Goal: Task Accomplishment & Management: Manage account settings

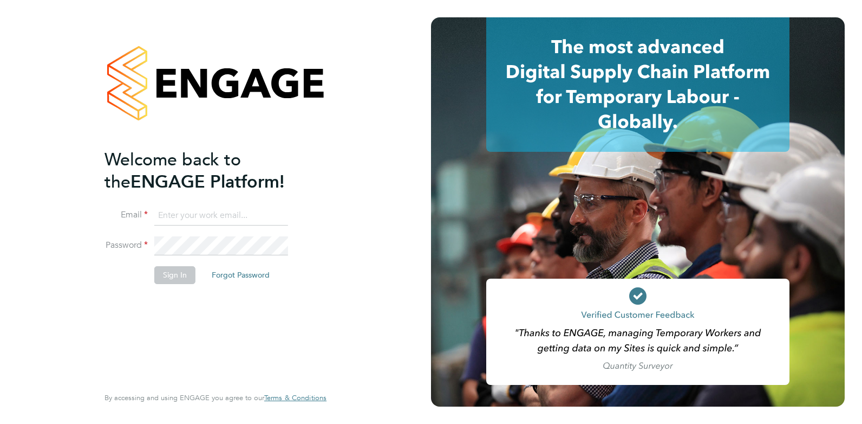
click at [194, 224] on input at bounding box center [221, 215] width 134 height 19
drag, startPoint x: 255, startPoint y: 216, endPoint x: 91, endPoint y: 212, distance: 163.6
click at [91, 212] on div "Welcome back to the ENGAGE Platform! Email cmallen010@gmail.com Password Sign I…" at bounding box center [215, 212] width 265 height 424
type input "charlotte@omniapeople.com"
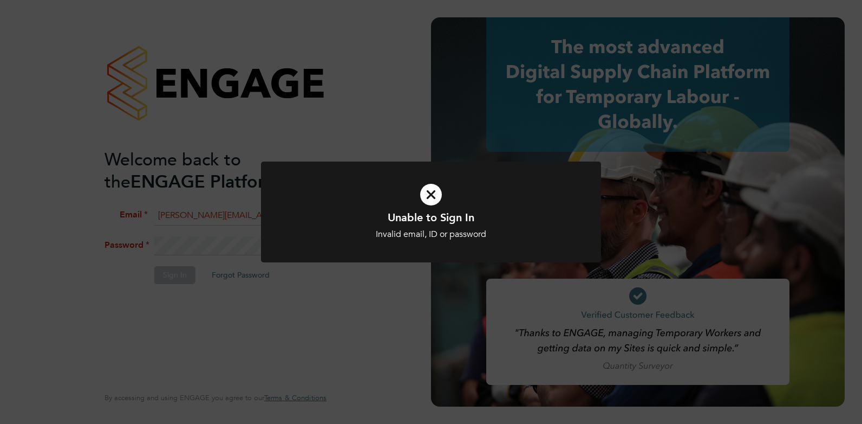
click at [141, 227] on div "Unable to Sign In Invalid email, ID or password Cancel Okay" at bounding box center [431, 212] width 862 height 424
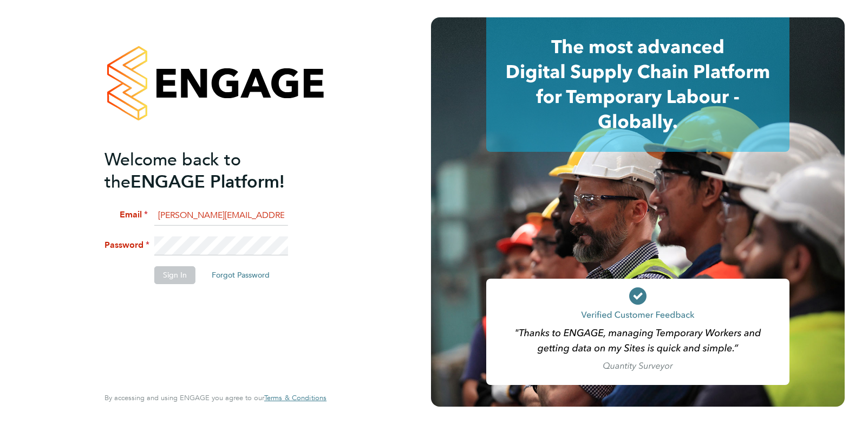
click at [5, 249] on div "Welcome back to the ENGAGE Platform! Email charlotte@omniapeople.com Password S…" at bounding box center [215, 212] width 431 height 424
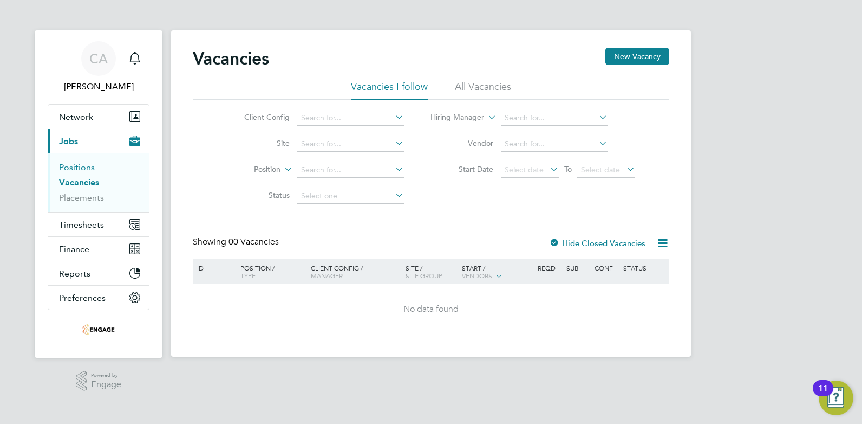
click at [77, 169] on link "Positions" at bounding box center [77, 167] width 36 height 10
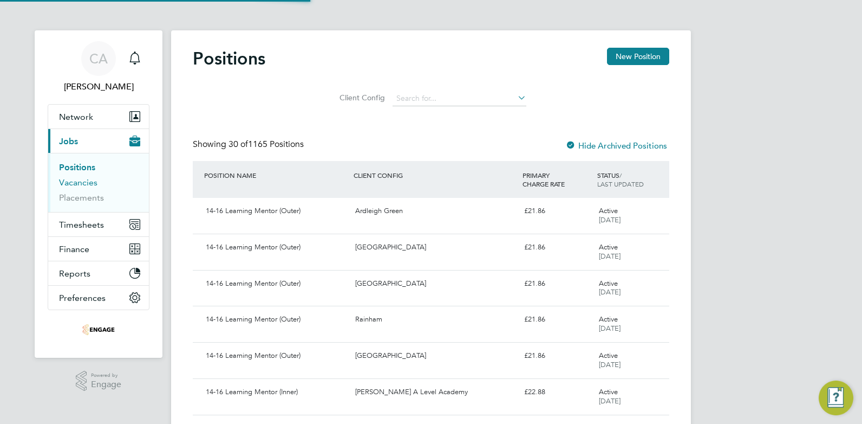
click at [73, 183] on link "Vacancies" at bounding box center [78, 182] width 38 height 10
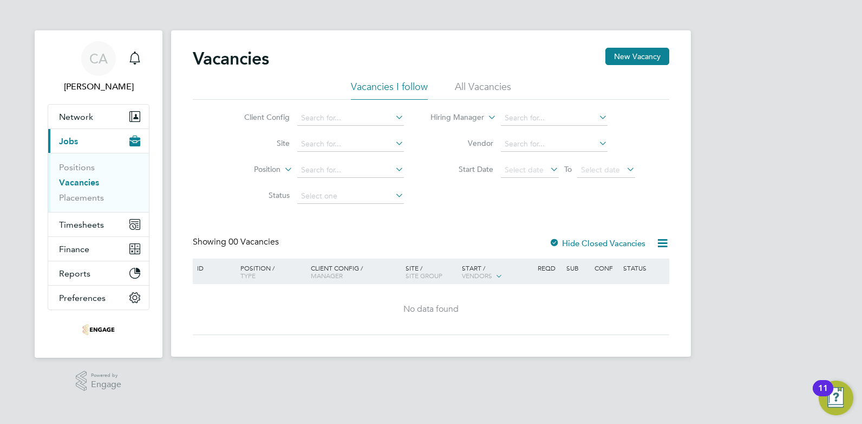
click at [483, 90] on li "All Vacancies" at bounding box center [483, 89] width 56 height 19
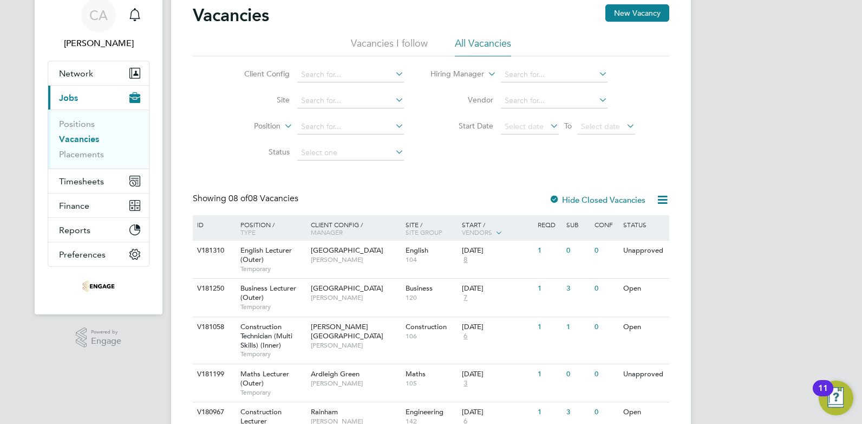
scroll to position [65, 0]
